Goal: Information Seeking & Learning: Understand process/instructions

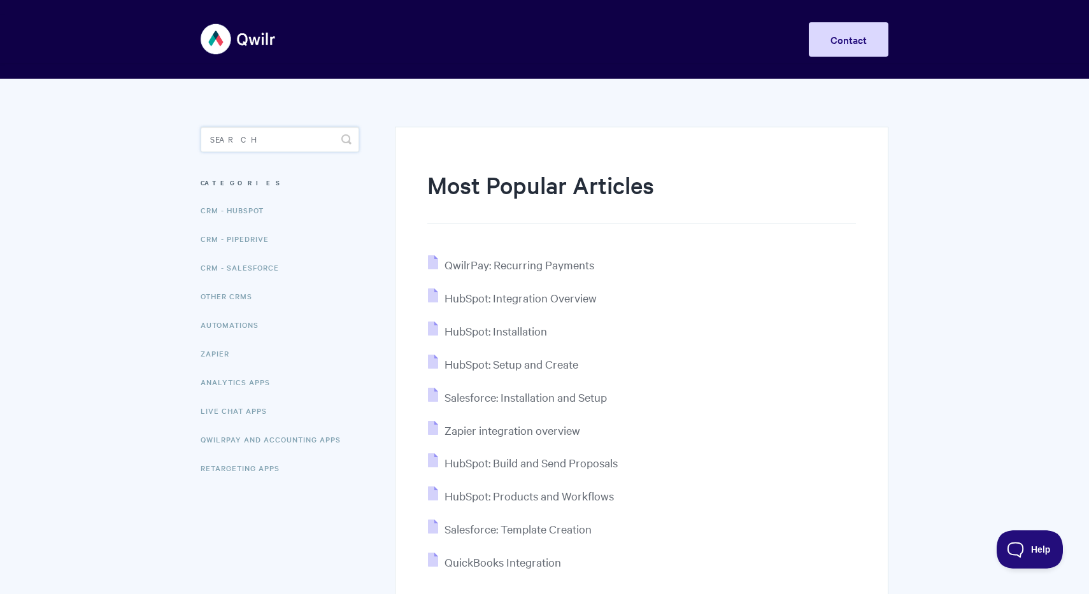
click at [265, 134] on input "Search" at bounding box center [280, 139] width 159 height 25
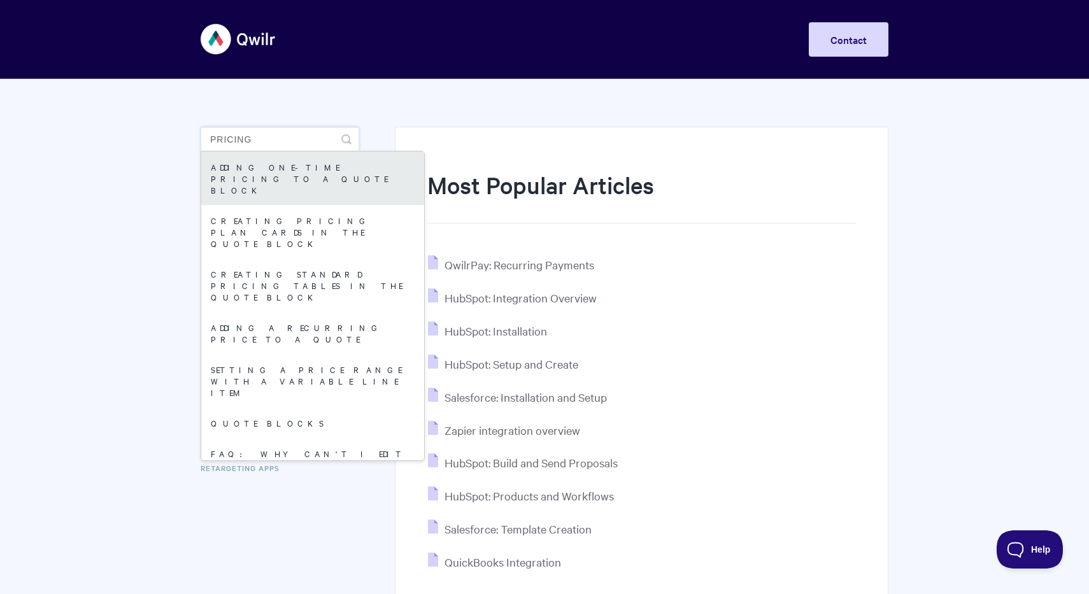
type input "pricing"
click at [253, 174] on link "Adding One-Time Pricing To A Quote Block" at bounding box center [312, 178] width 223 height 53
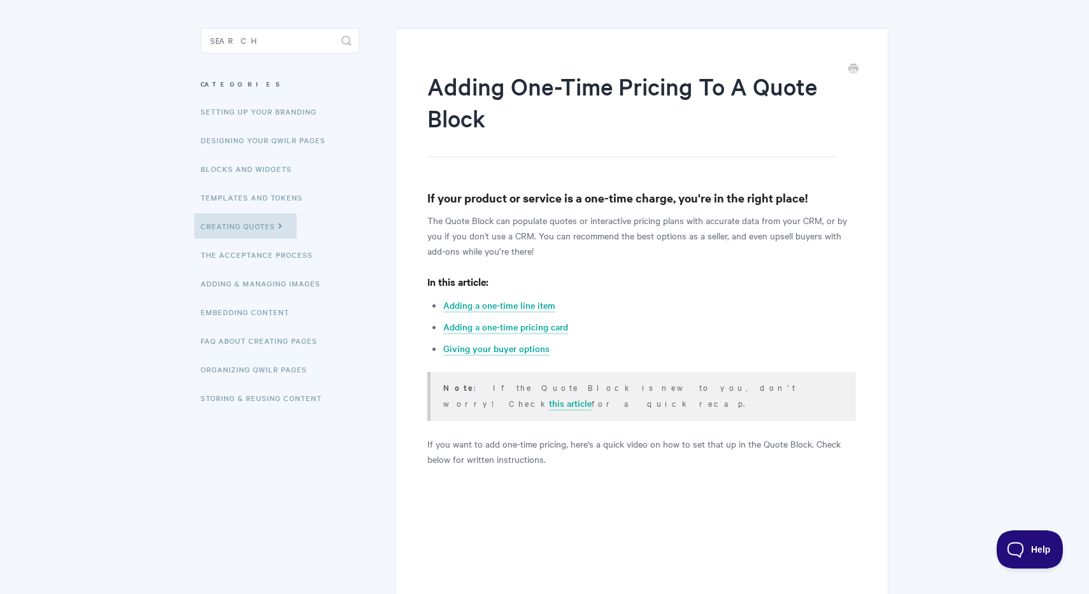
scroll to position [101, 0]
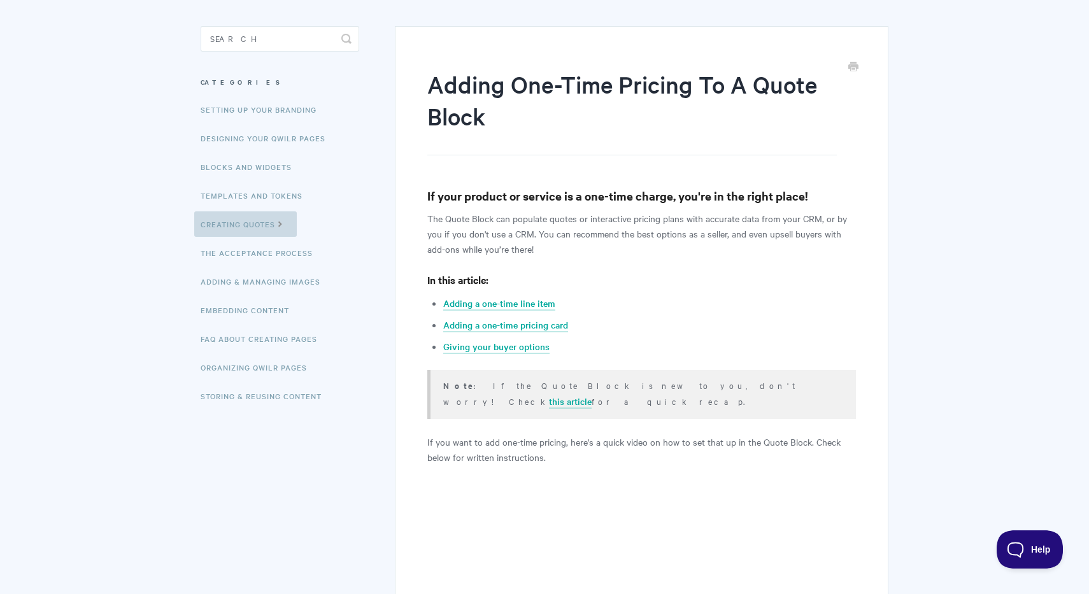
click at [260, 228] on link "Creating Quotes" at bounding box center [245, 223] width 103 height 25
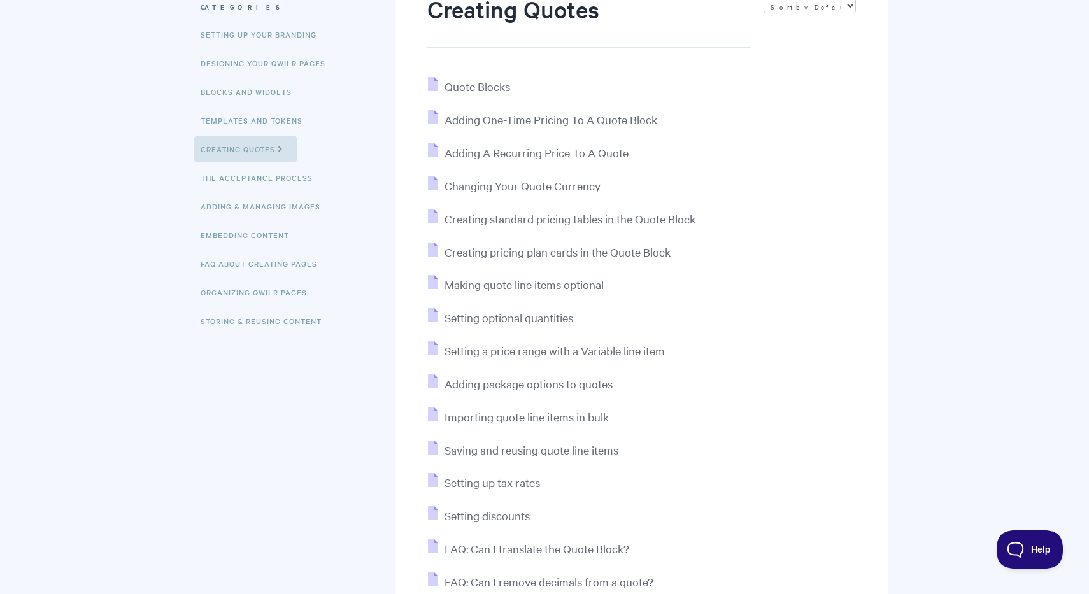
scroll to position [286, 0]
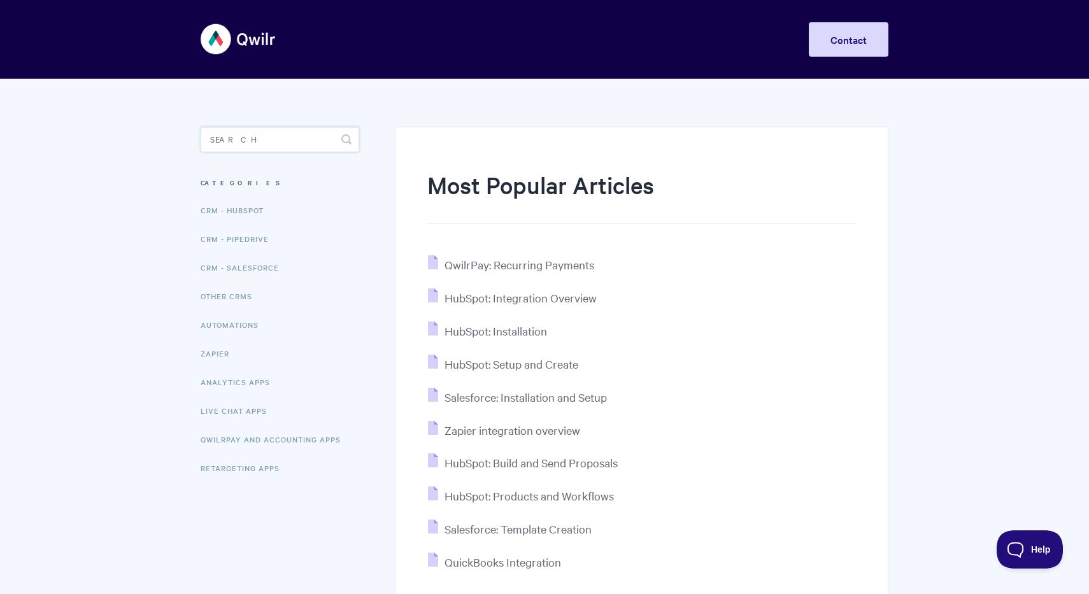
click at [238, 147] on input "Search" at bounding box center [280, 139] width 159 height 25
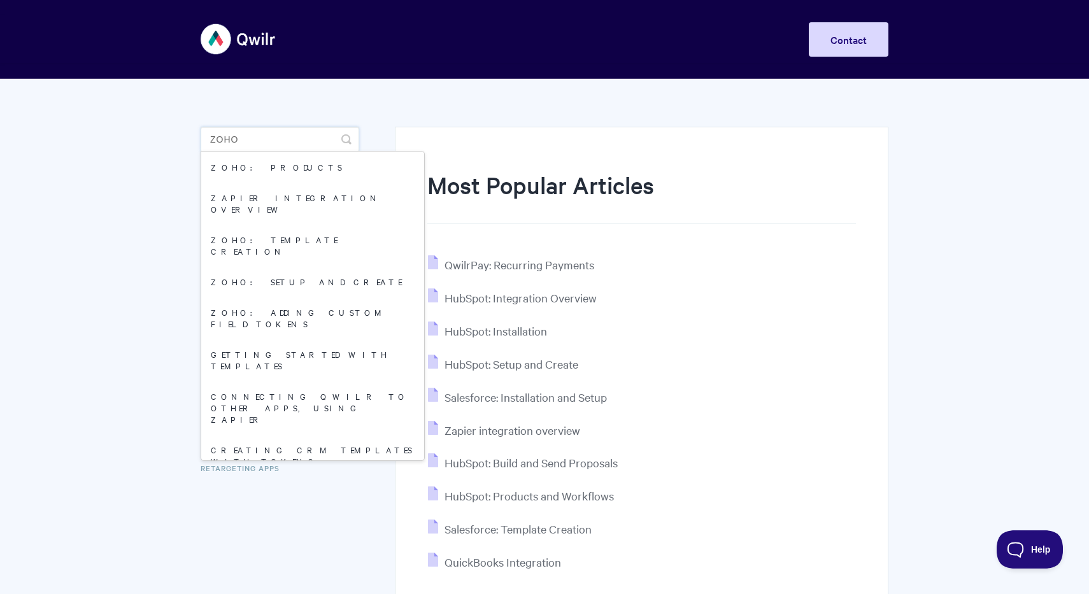
type input "zoho"
click at [96, 270] on body "Toggle Navigation Home Getting Started Creating & Editing Pages Sharing & Analy…" at bounding box center [544, 364] width 1089 height 729
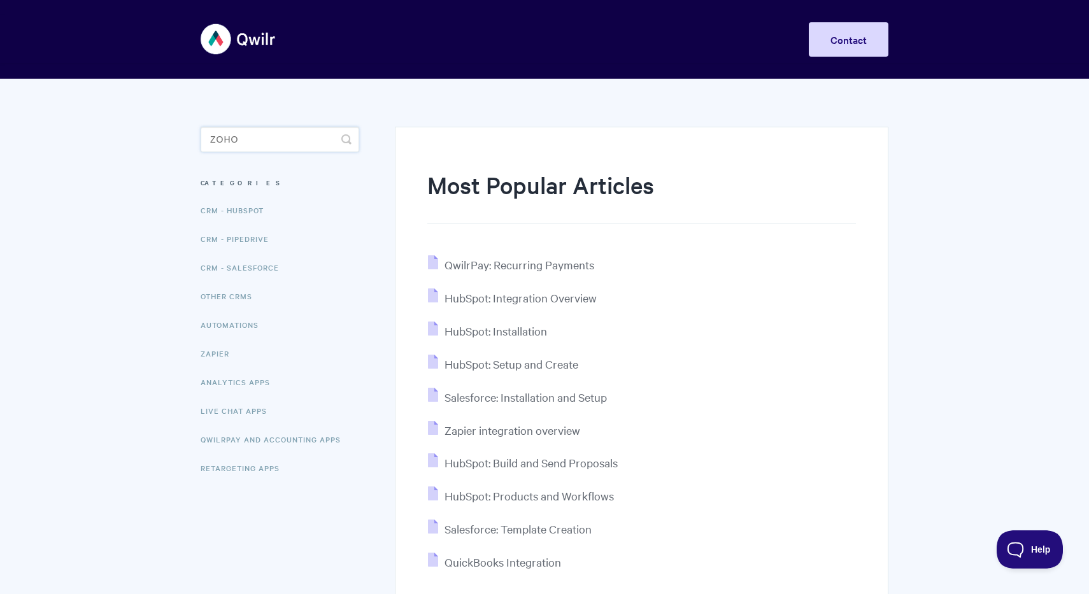
click at [269, 137] on input "zoho" at bounding box center [280, 139] width 159 height 25
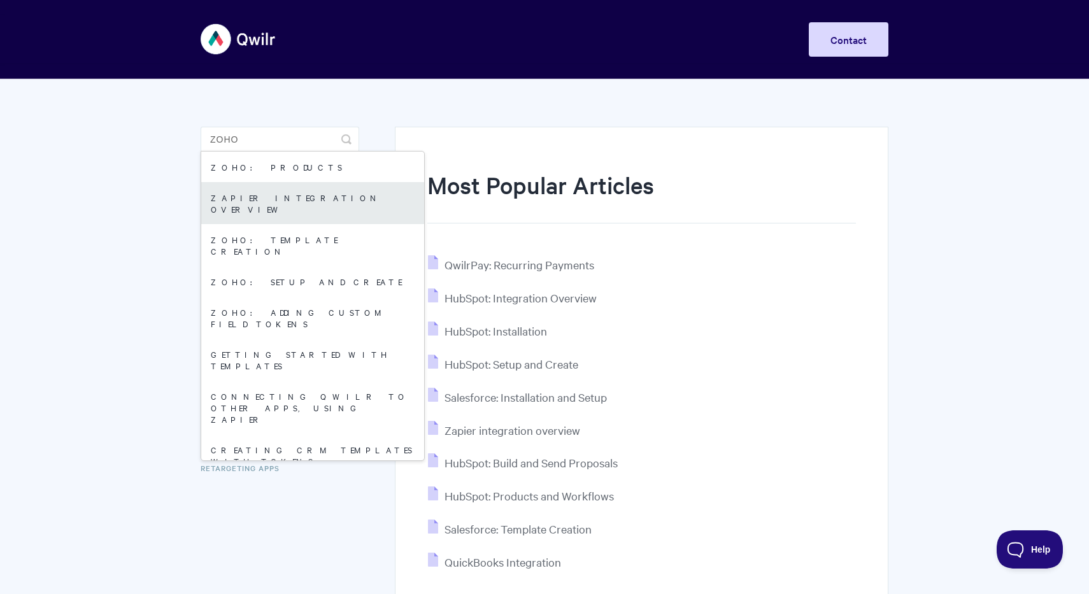
click at [260, 203] on link "Zapier integration overview" at bounding box center [312, 203] width 223 height 42
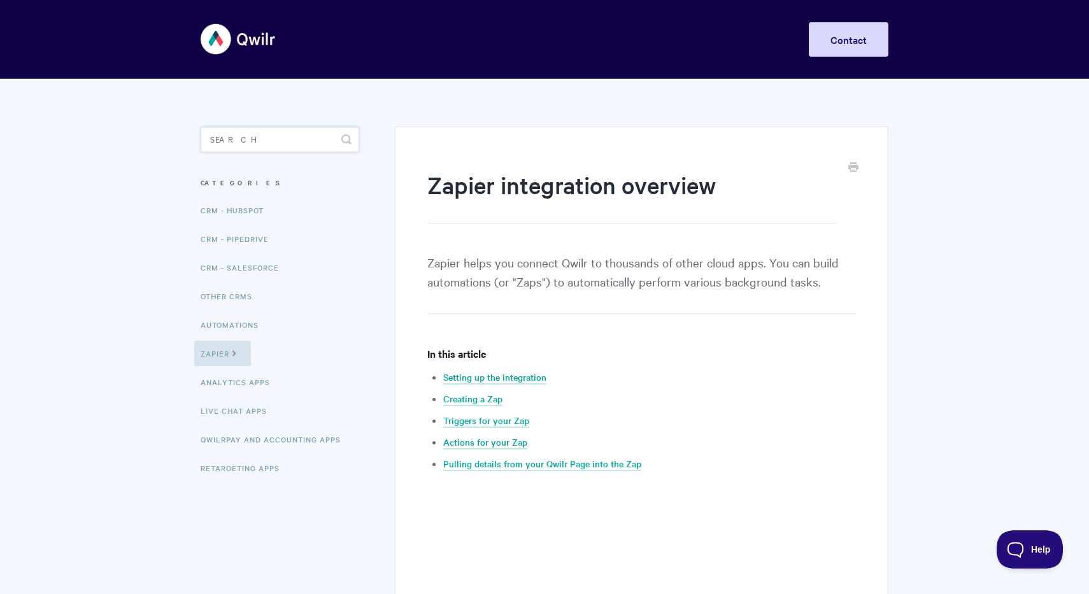
click at [271, 145] on input "Search" at bounding box center [280, 139] width 159 height 25
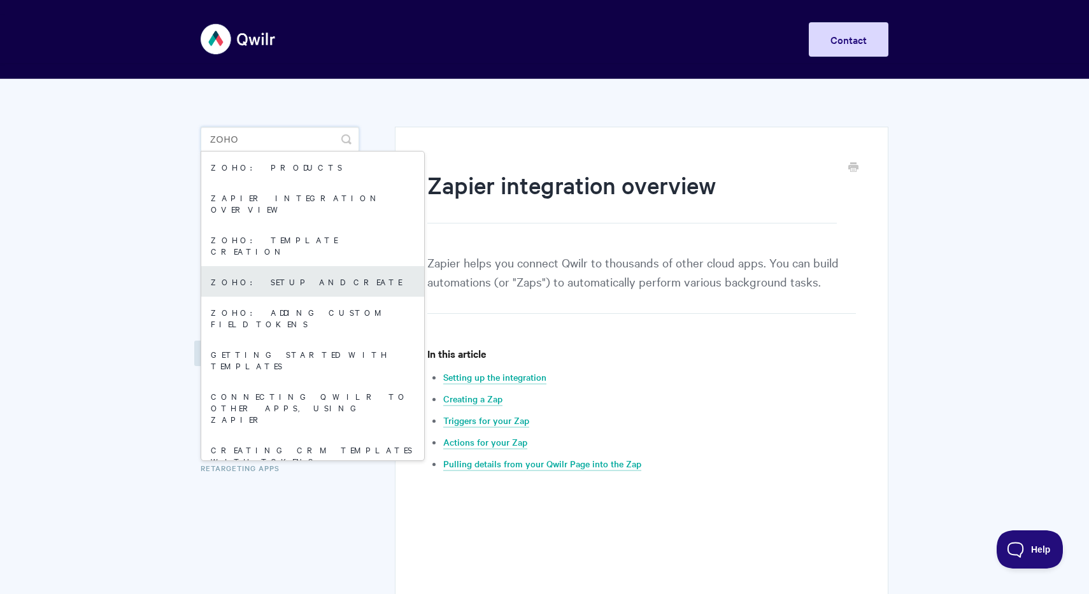
type input "zoho"
click at [269, 266] on link "Zoho: Setup and Create" at bounding box center [312, 281] width 223 height 31
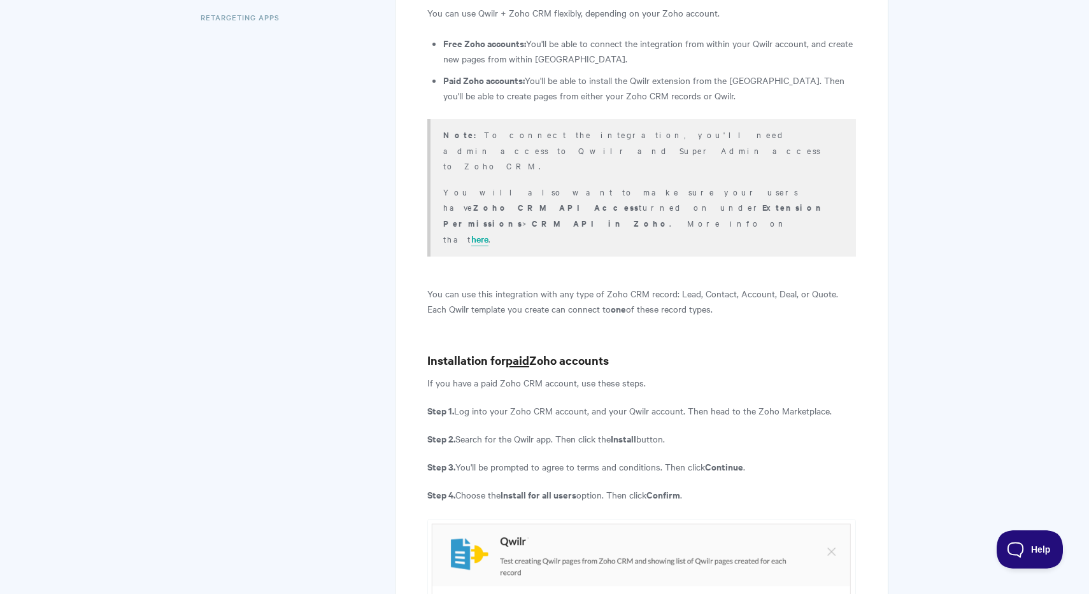
scroll to position [97, 0]
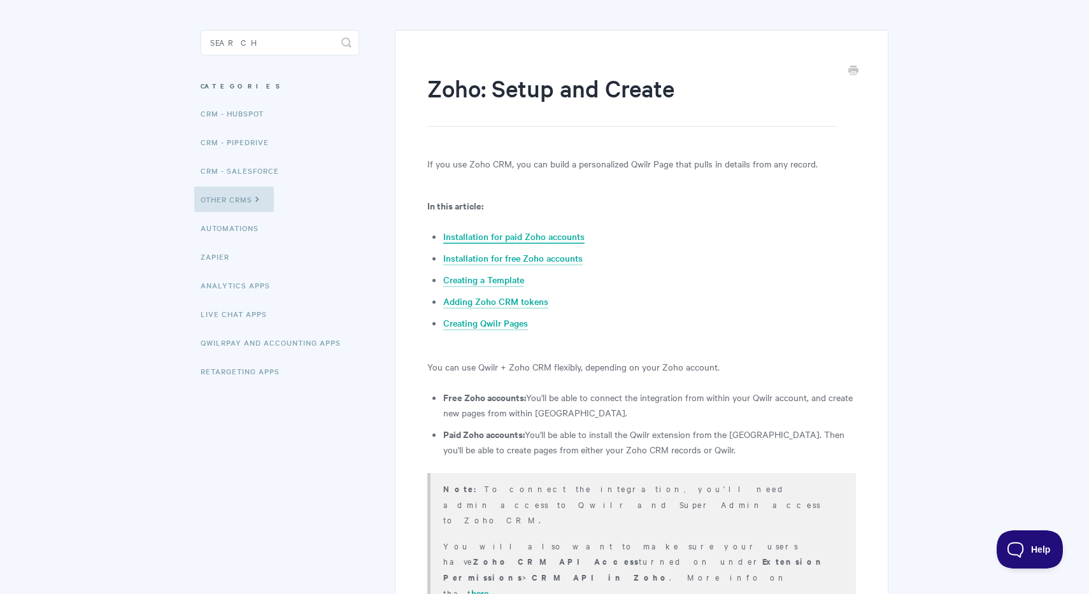
click at [504, 236] on link "Installation for paid Zoho accounts" at bounding box center [513, 237] width 141 height 14
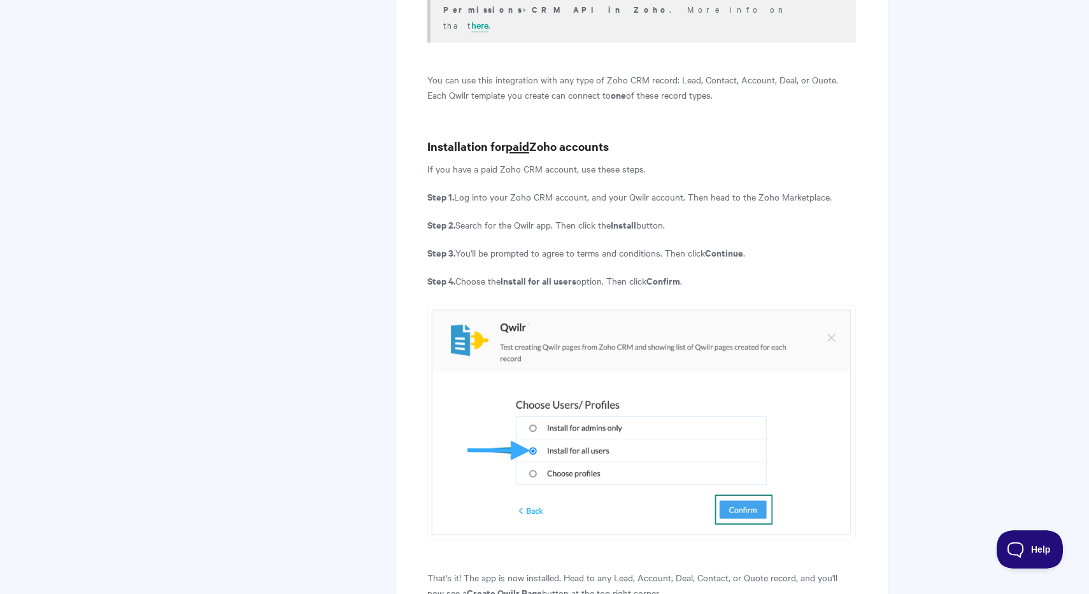
scroll to position [922, 0]
